Goal: Book appointment/travel/reservation

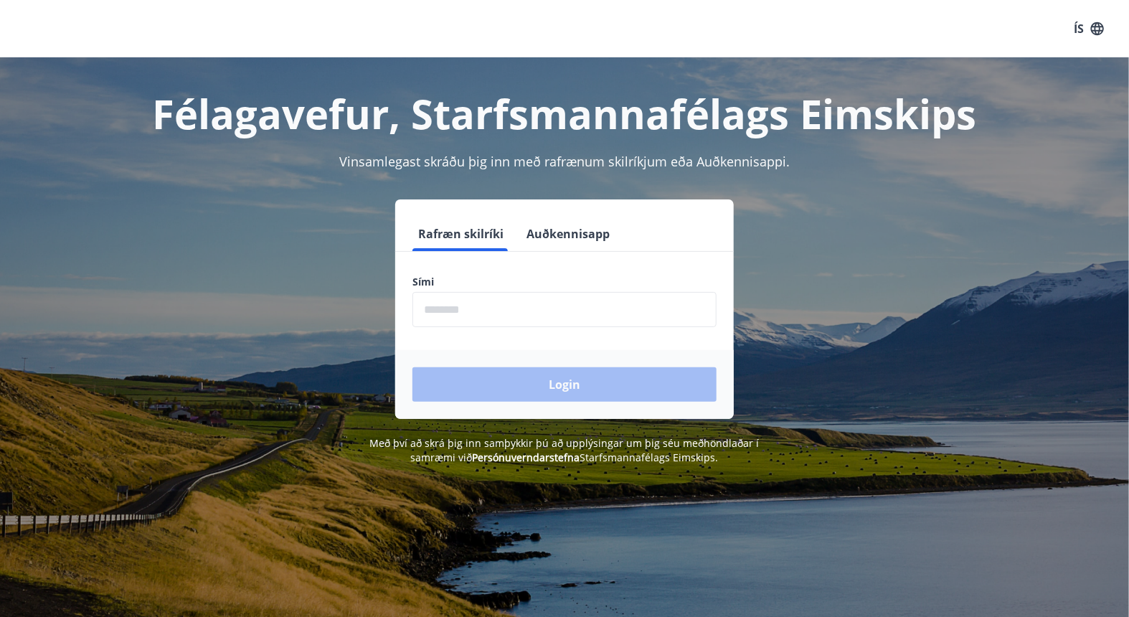
click at [532, 321] on input "phone" at bounding box center [565, 309] width 304 height 35
type input "********"
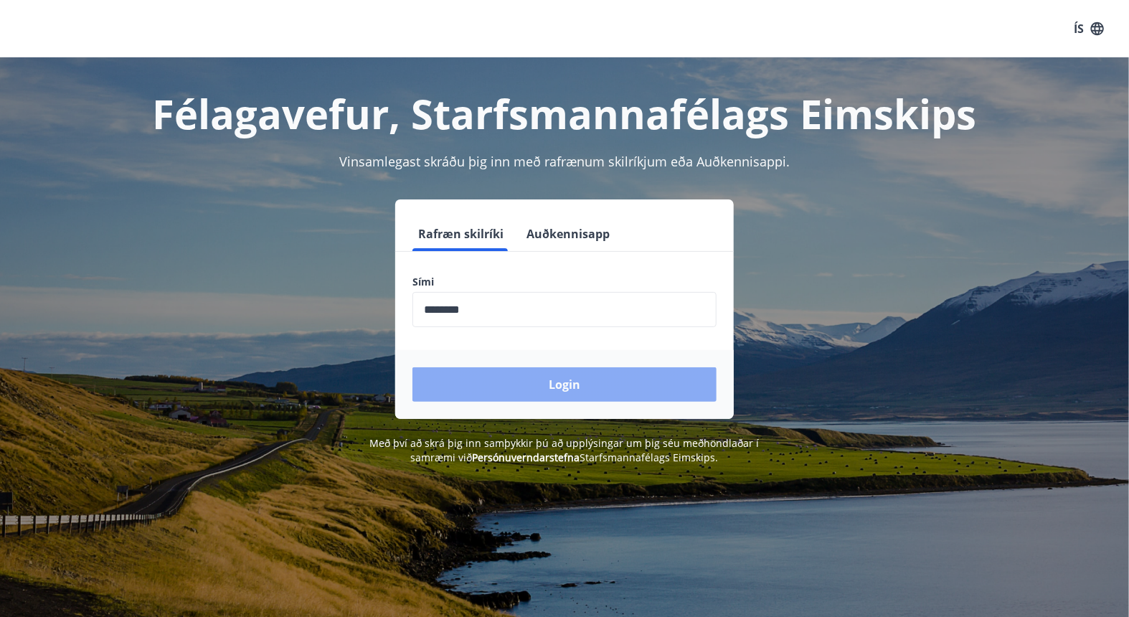
click at [527, 379] on button "Login" at bounding box center [565, 384] width 304 height 34
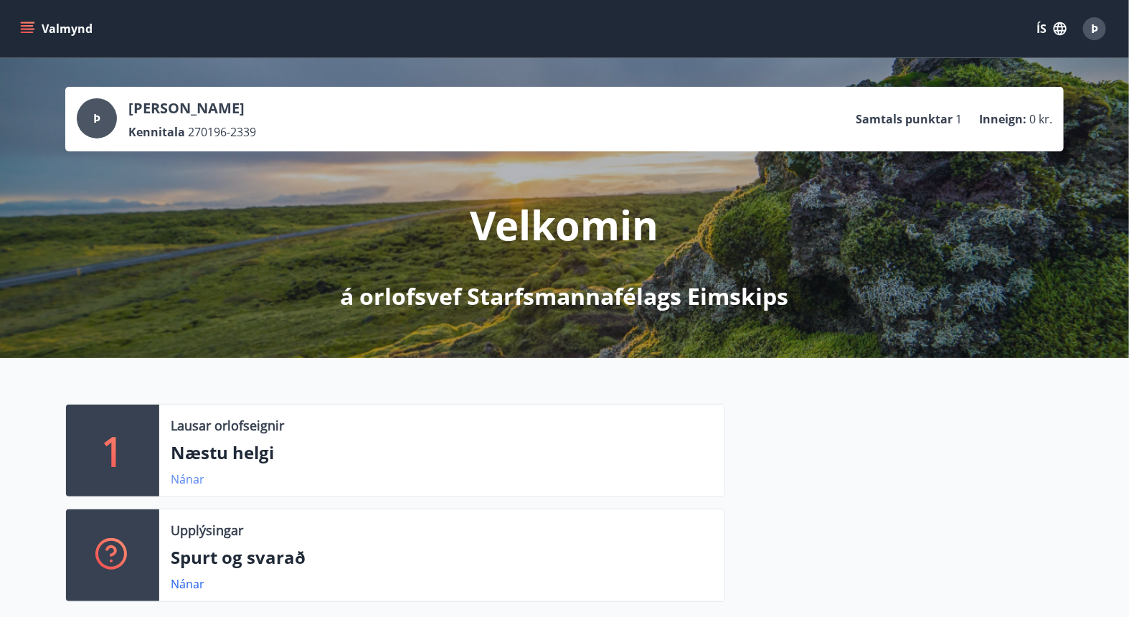
click at [194, 476] on link "Nánar" at bounding box center [188, 479] width 34 height 16
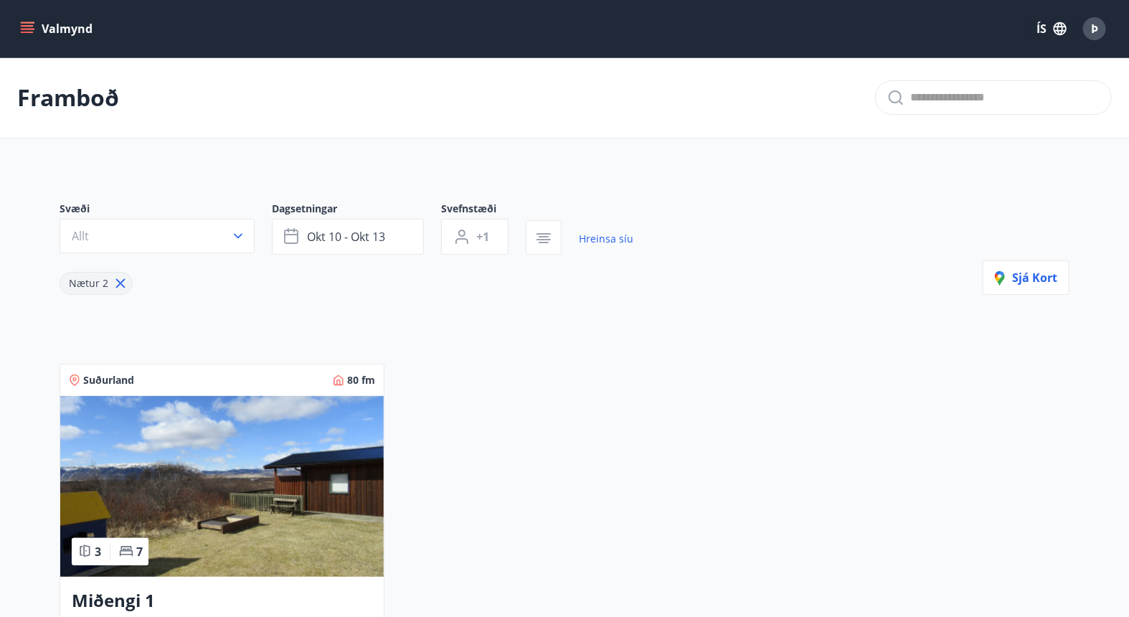
click at [55, 23] on button "Valmynd" at bounding box center [57, 29] width 81 height 26
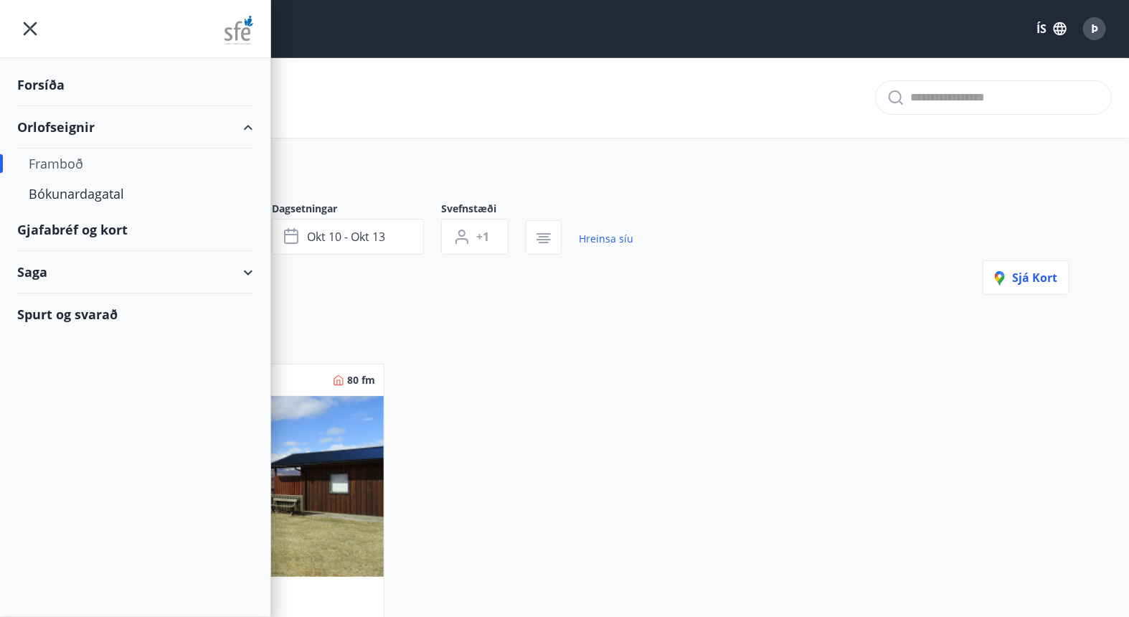
click at [49, 130] on div "Orlofseignir" at bounding box center [135, 127] width 236 height 42
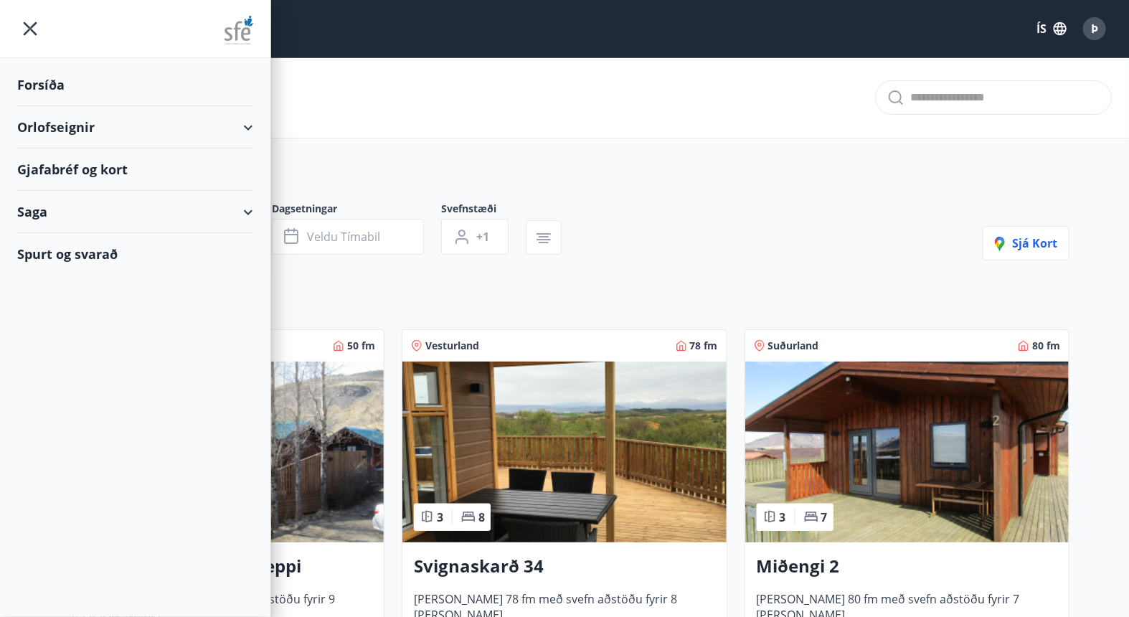
click at [49, 130] on div "Orlofseignir" at bounding box center [135, 127] width 236 height 42
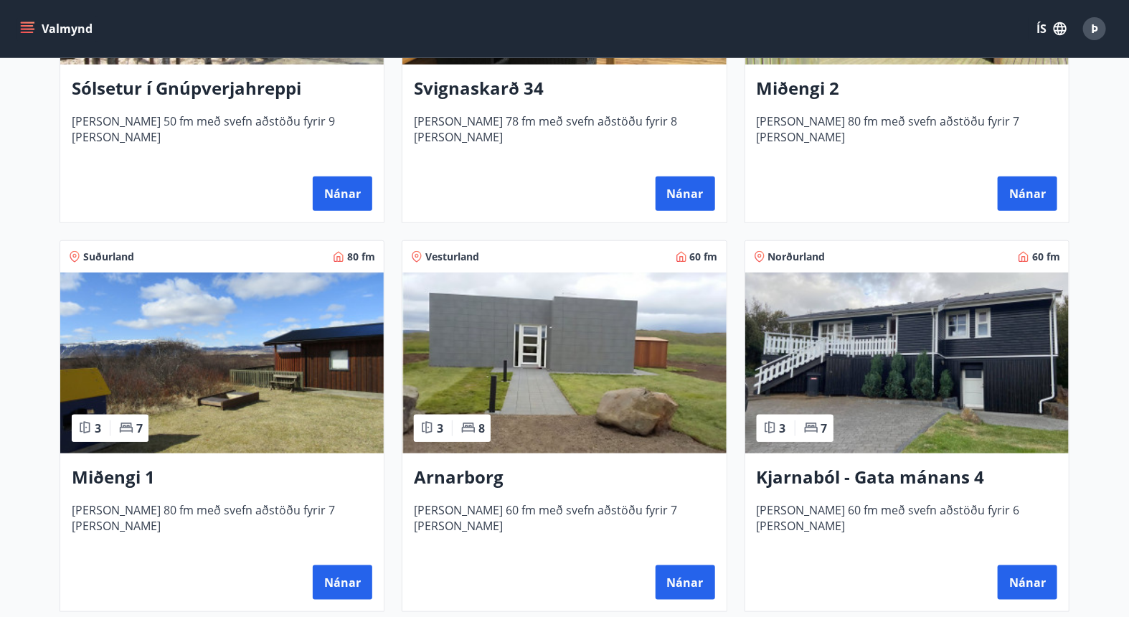
click at [547, 346] on img at bounding box center [564, 363] width 324 height 181
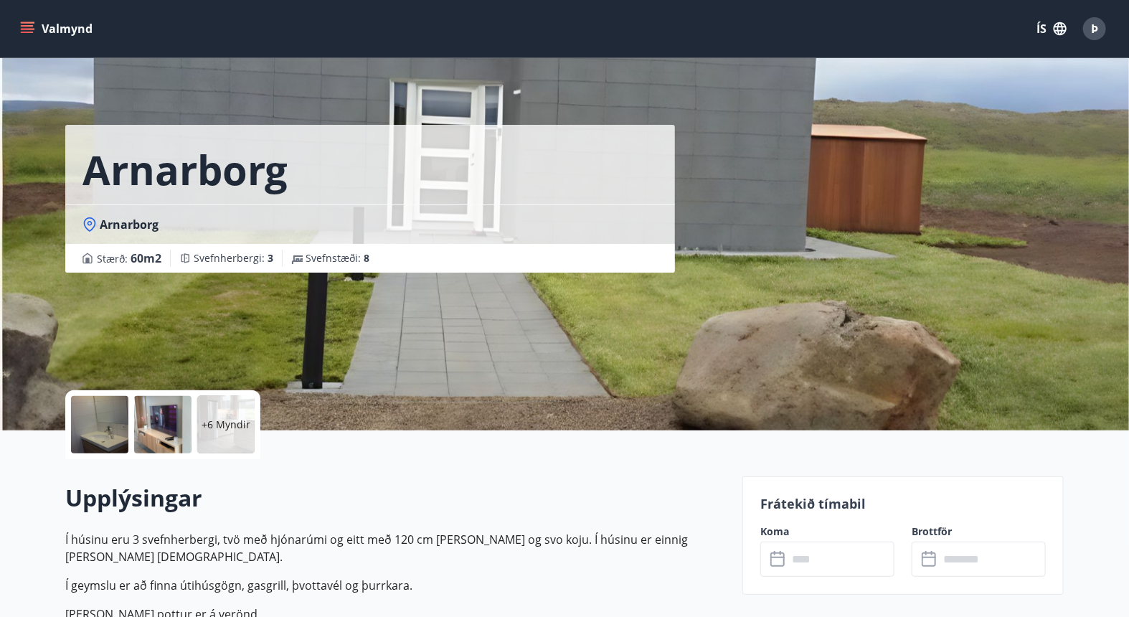
click at [861, 571] on input "text" at bounding box center [841, 559] width 107 height 35
